Goal: Task Accomplishment & Management: Use online tool/utility

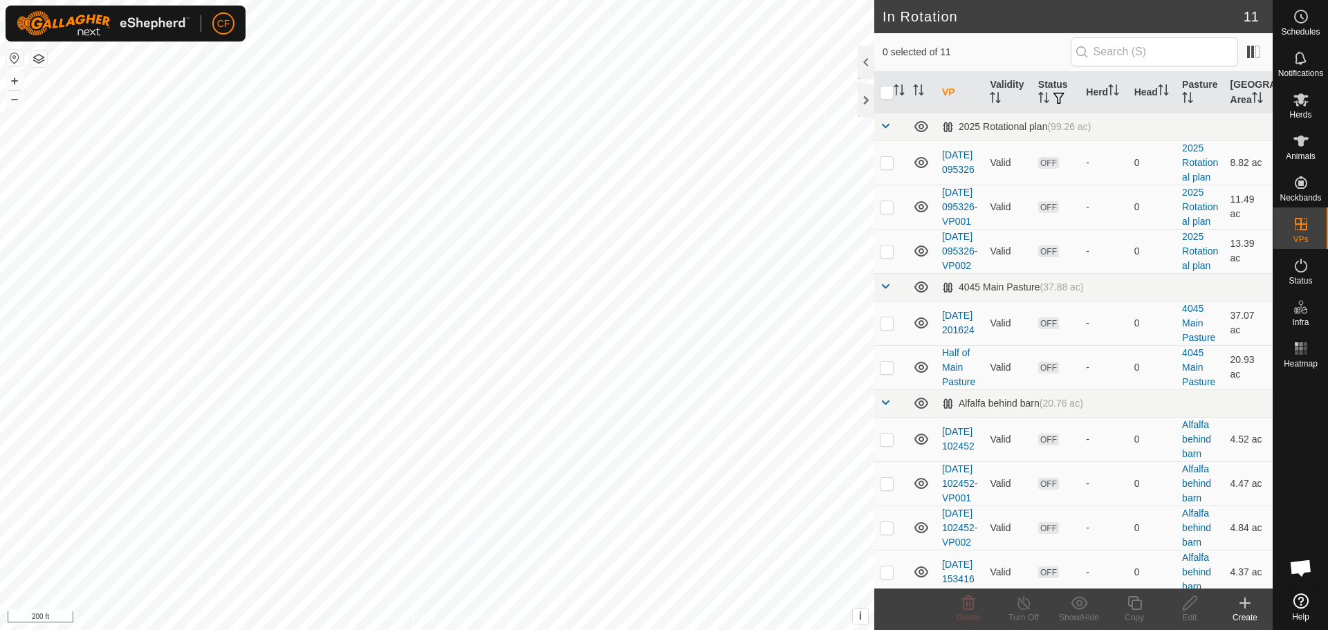
scroll to position [647, 0]
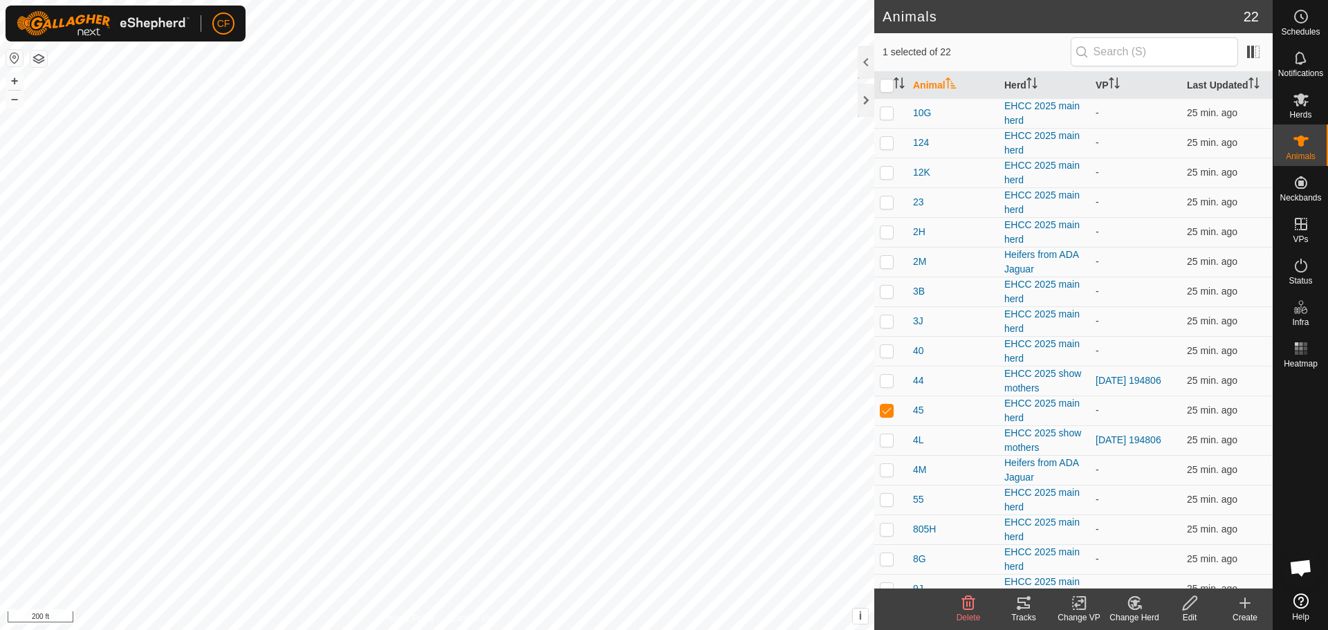
click at [1024, 602] on icon at bounding box center [1023, 603] width 12 height 11
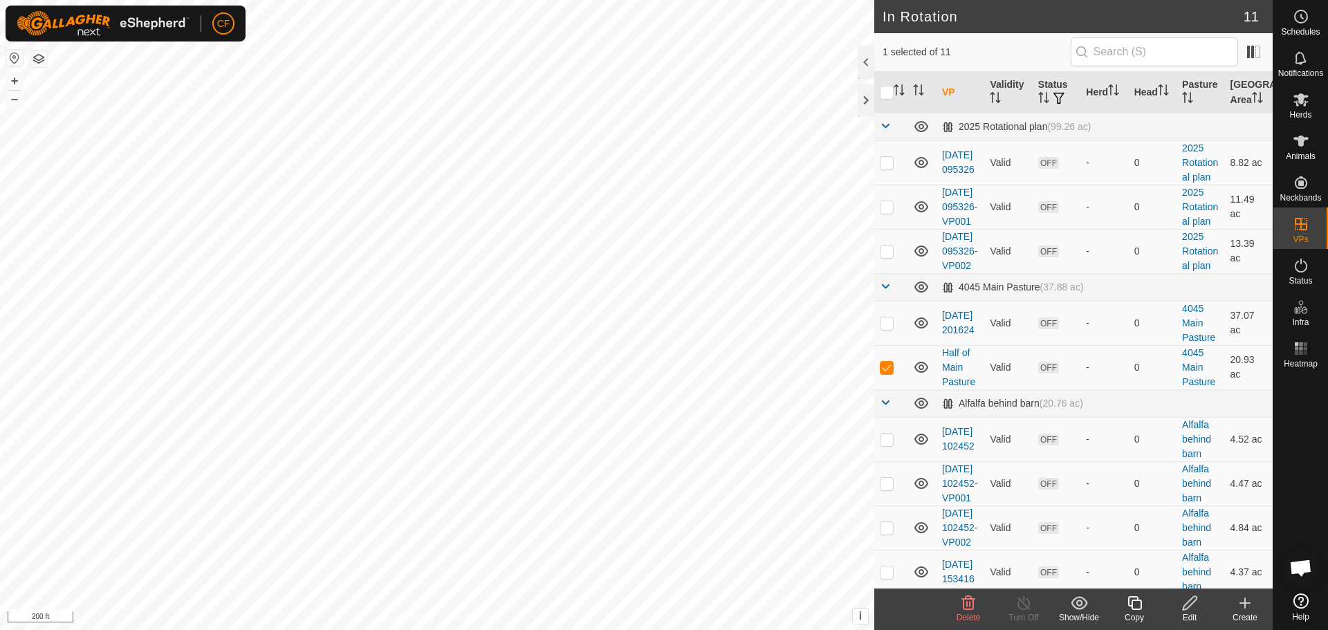
click at [1187, 605] on icon at bounding box center [1189, 603] width 17 height 17
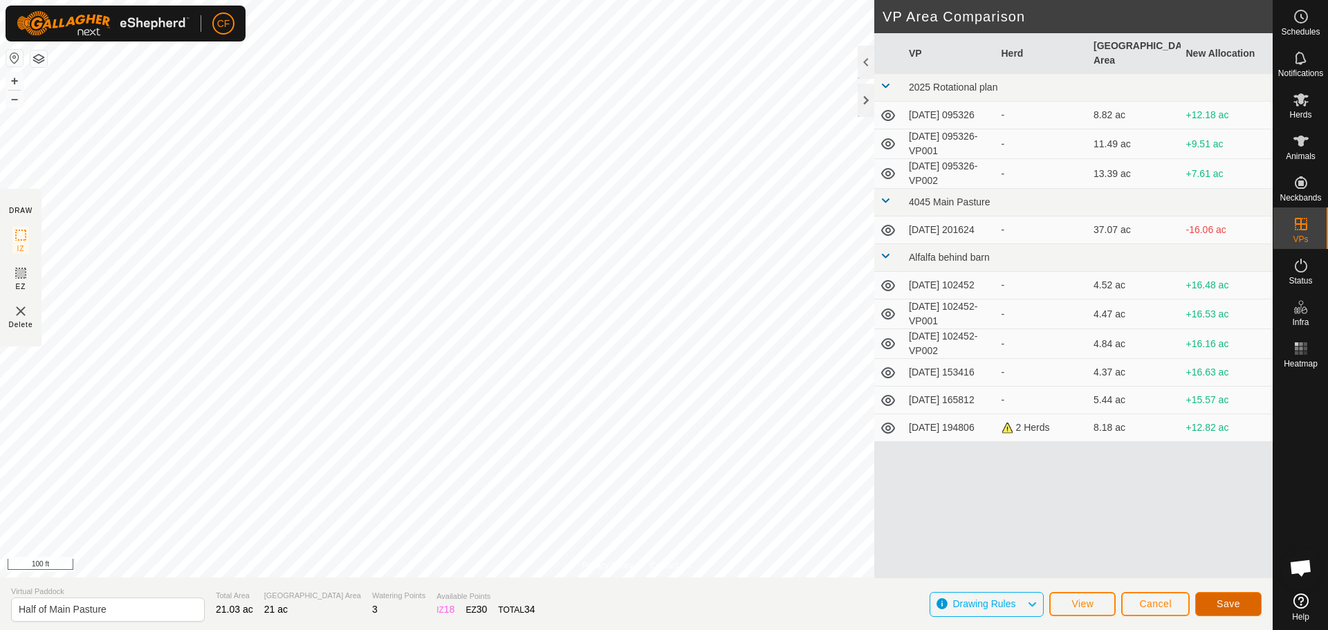
click at [1240, 602] on button "Save" at bounding box center [1228, 604] width 66 height 24
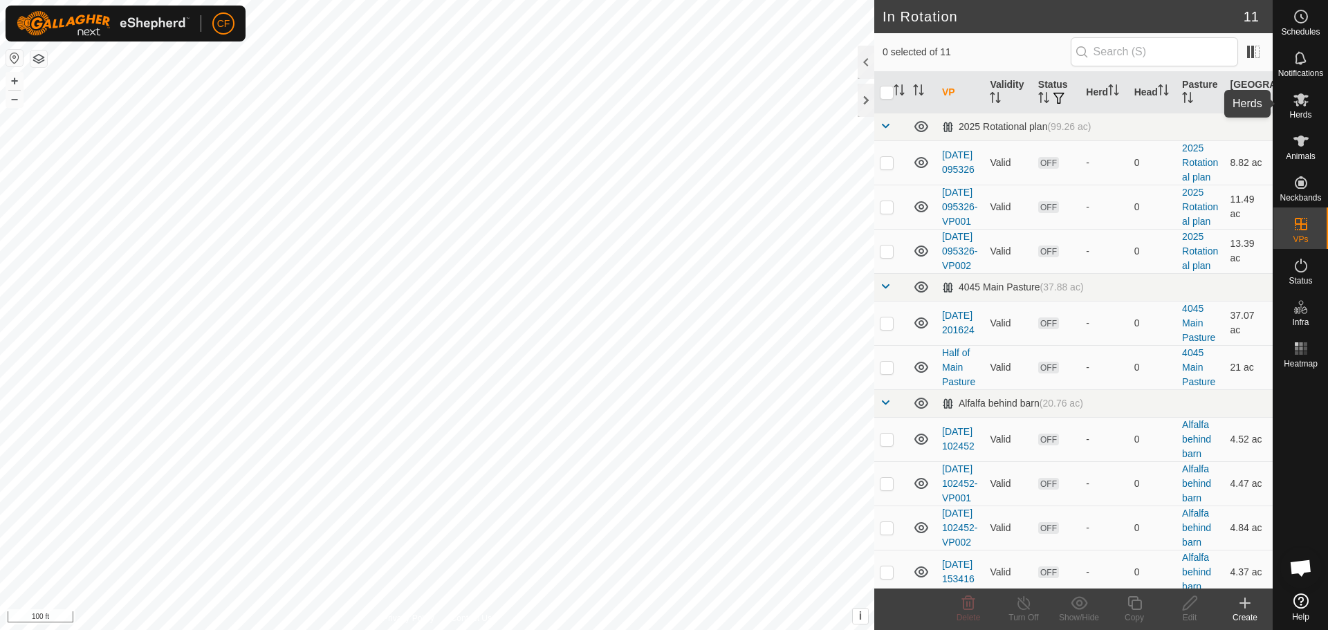
click at [1297, 95] on icon at bounding box center [1301, 99] width 17 height 17
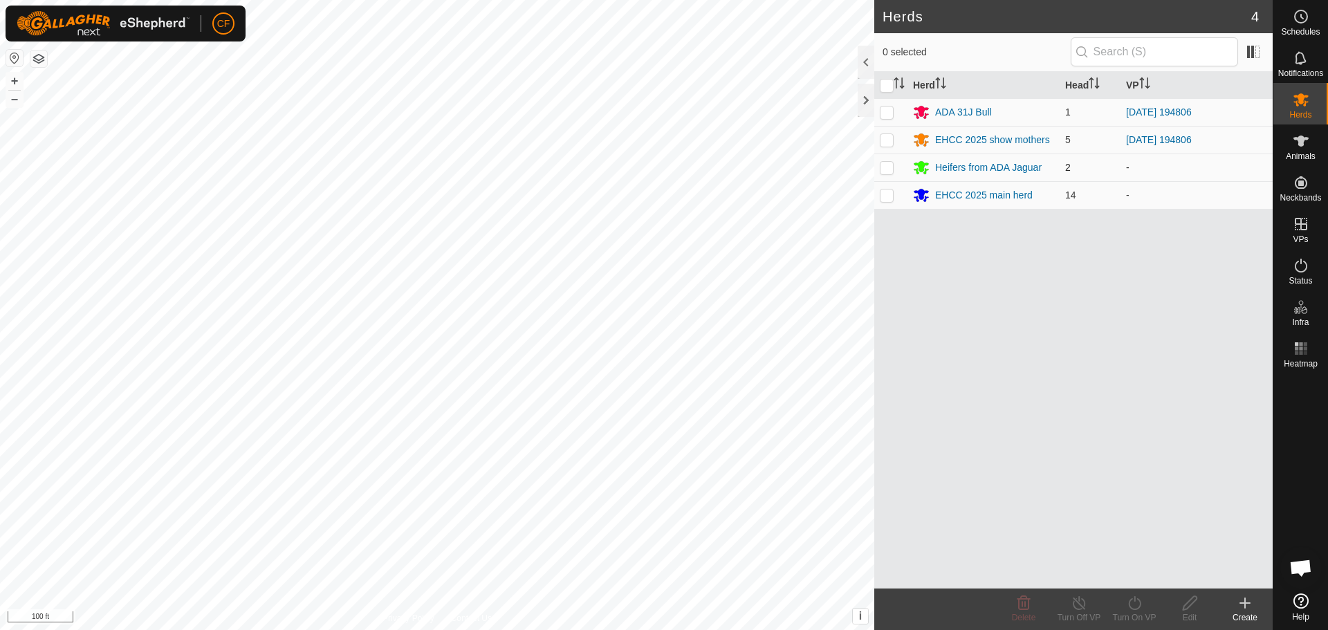
click at [889, 166] on p-checkbox at bounding box center [887, 167] width 14 height 11
checkbox input "true"
click at [885, 196] on p-checkbox at bounding box center [887, 195] width 14 height 11
checkbox input "true"
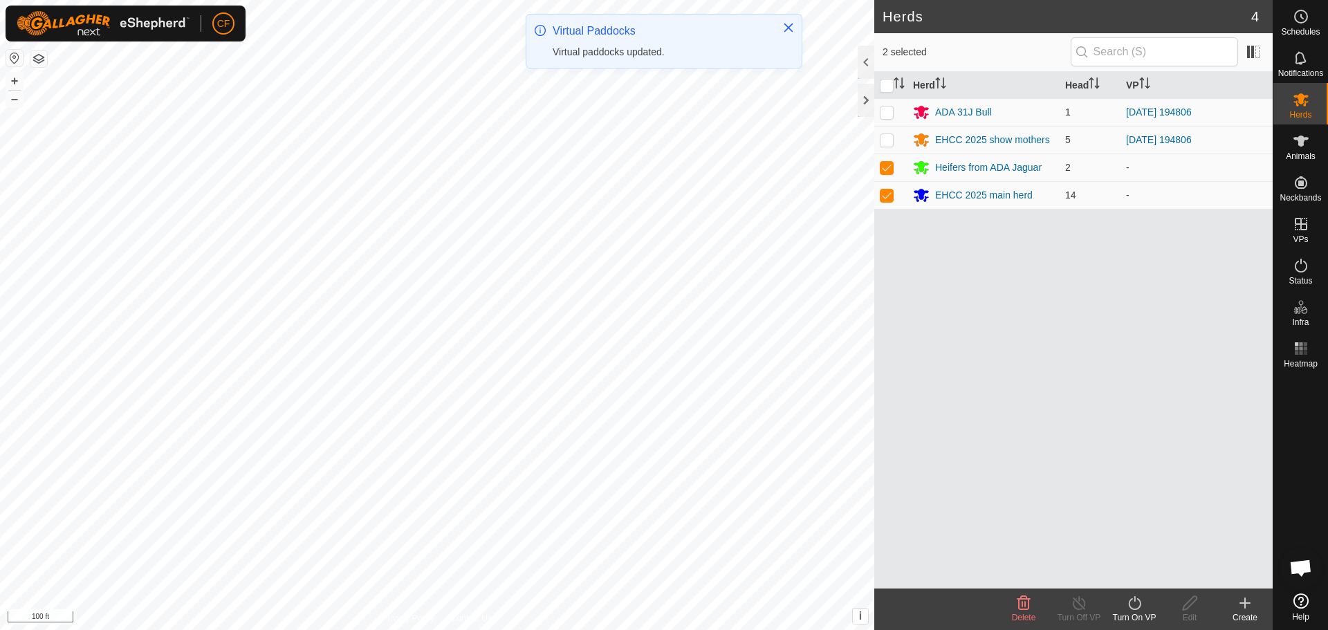
click at [1136, 602] on icon at bounding box center [1134, 603] width 17 height 17
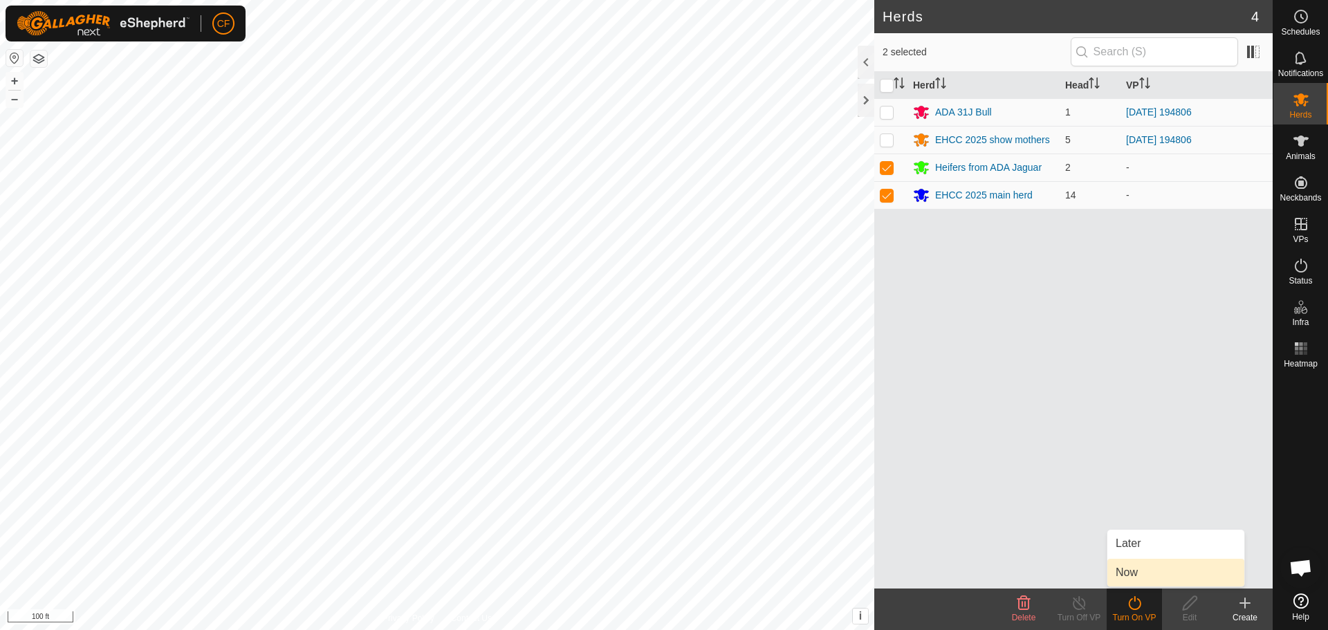
click at [1134, 572] on link "Now" at bounding box center [1175, 573] width 137 height 28
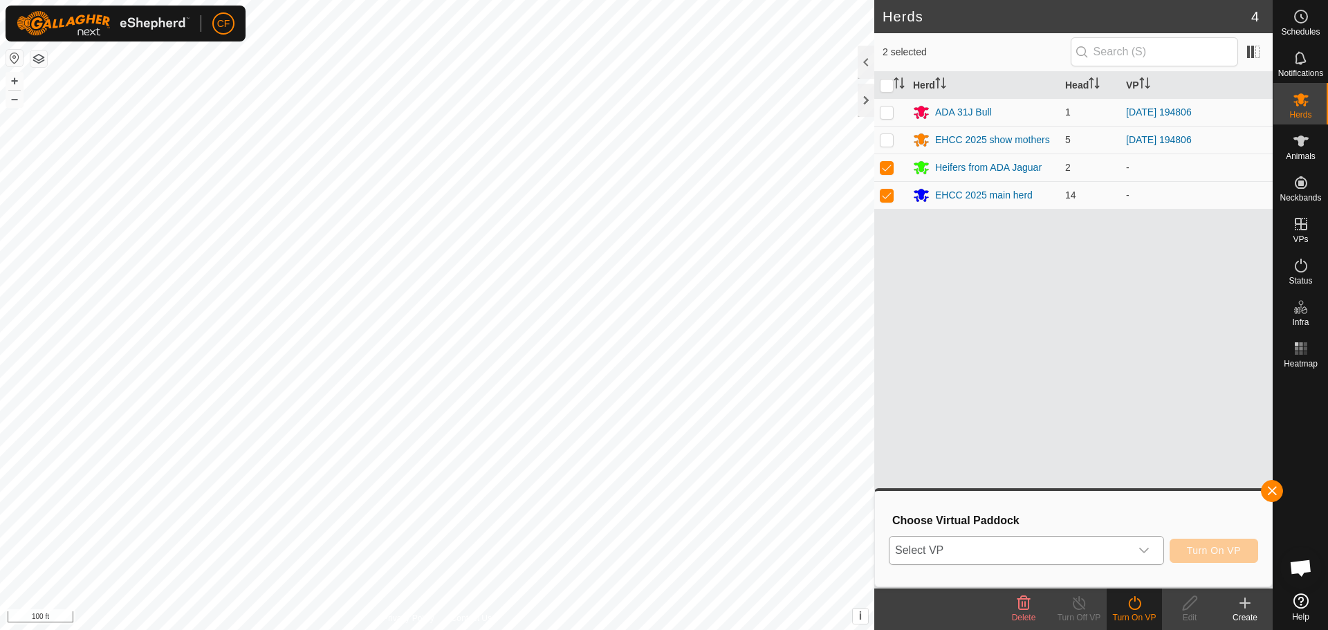
click at [1139, 547] on icon "dropdown trigger" at bounding box center [1143, 550] width 11 height 11
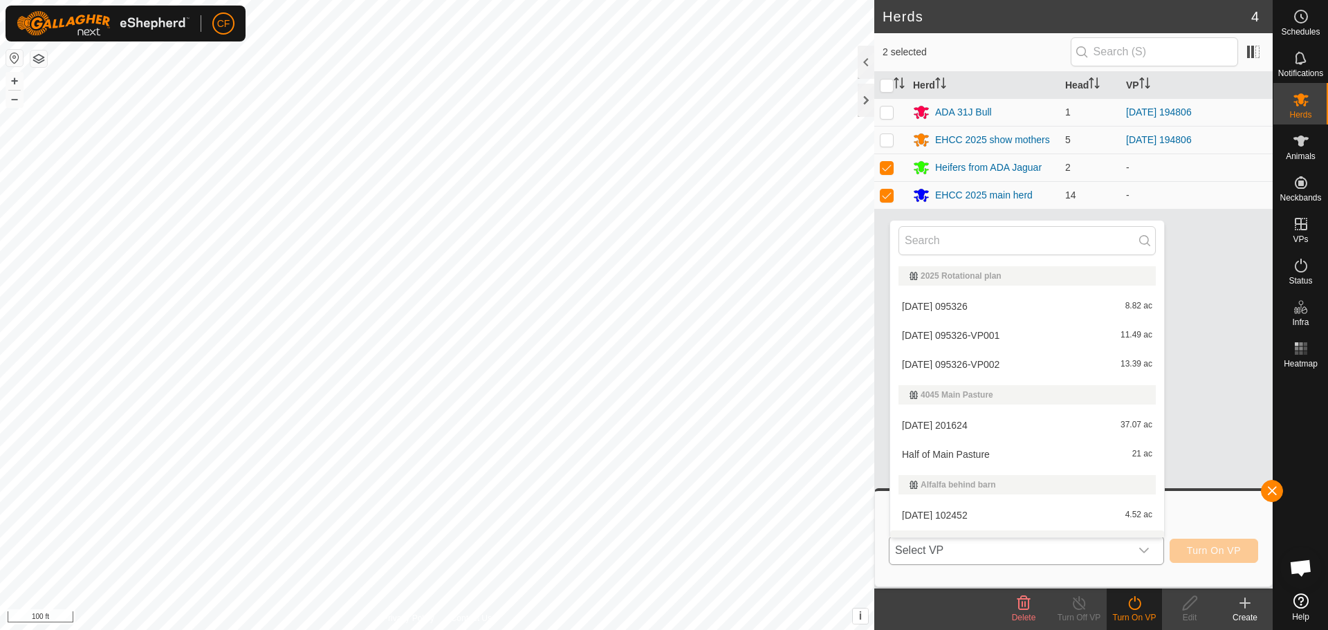
scroll to position [21, 0]
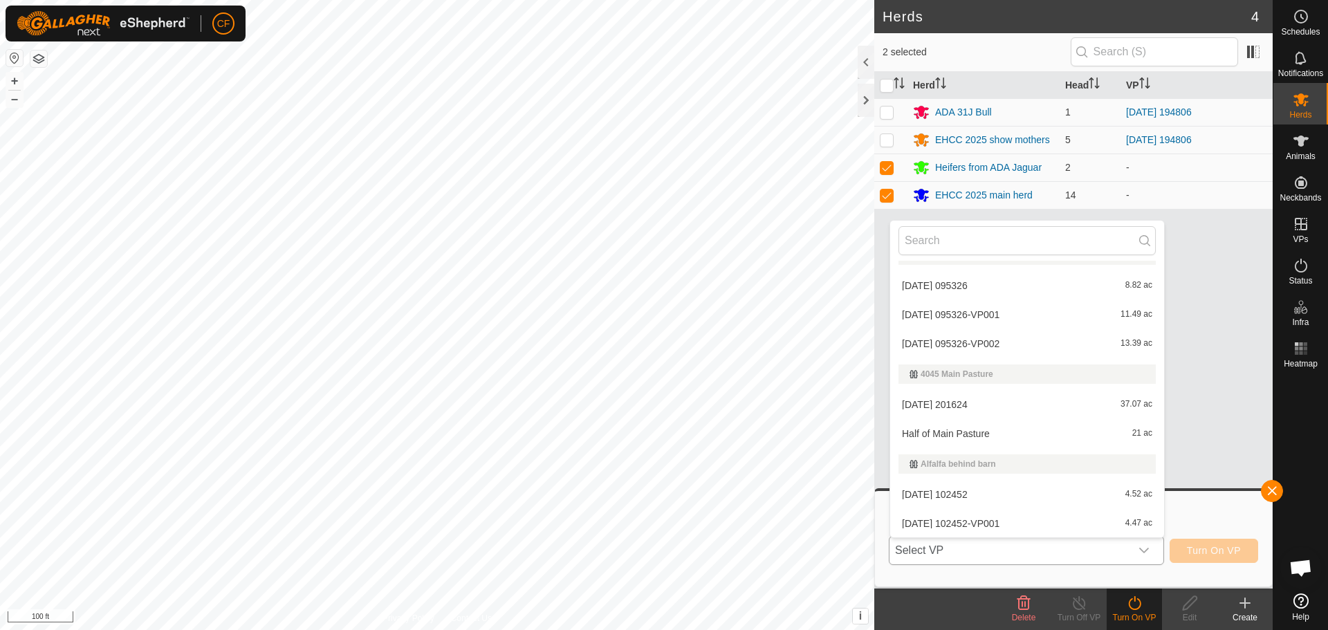
click at [945, 435] on li "Half of Main Pasture 21 ac" at bounding box center [1027, 434] width 274 height 28
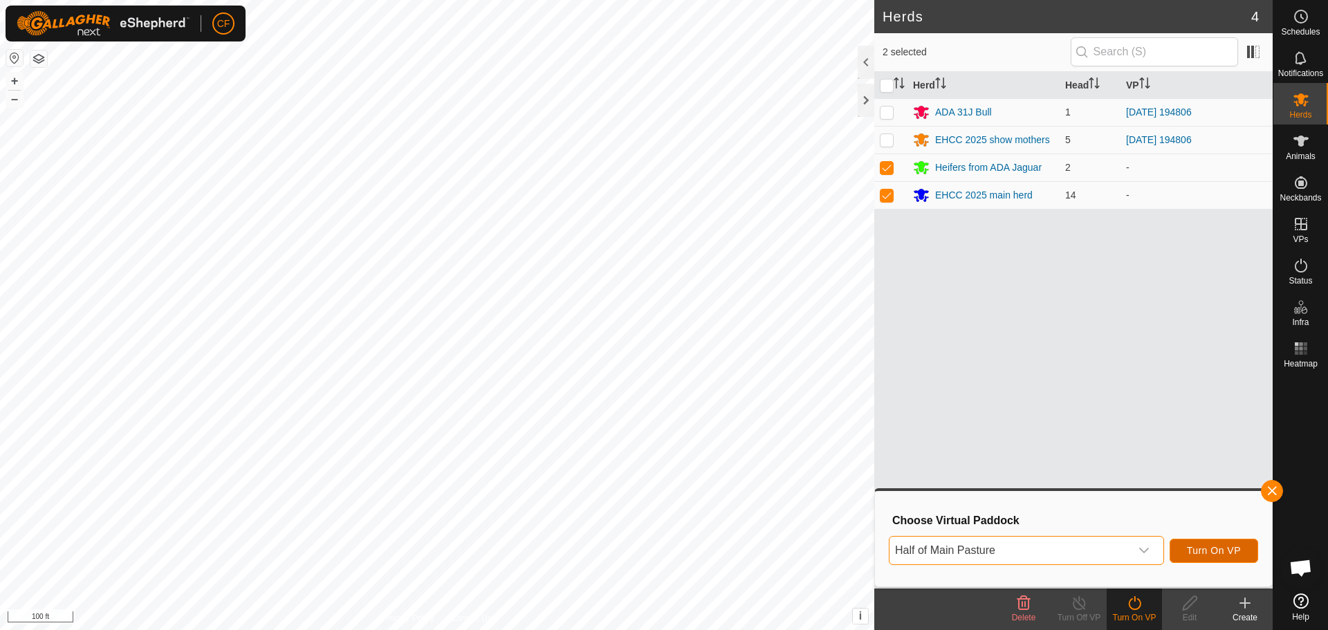
click at [1219, 551] on span "Turn On VP" at bounding box center [1214, 550] width 54 height 11
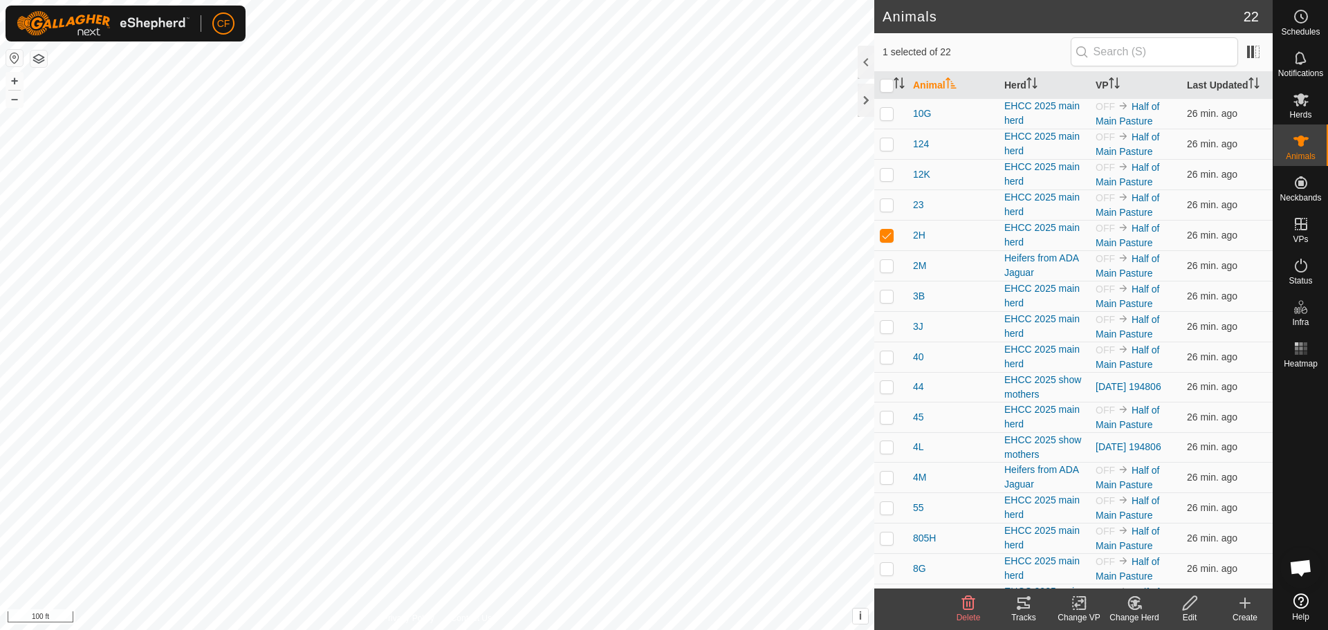
click at [1023, 606] on icon at bounding box center [1023, 603] width 17 height 17
